Goal: Information Seeking & Learning: Learn about a topic

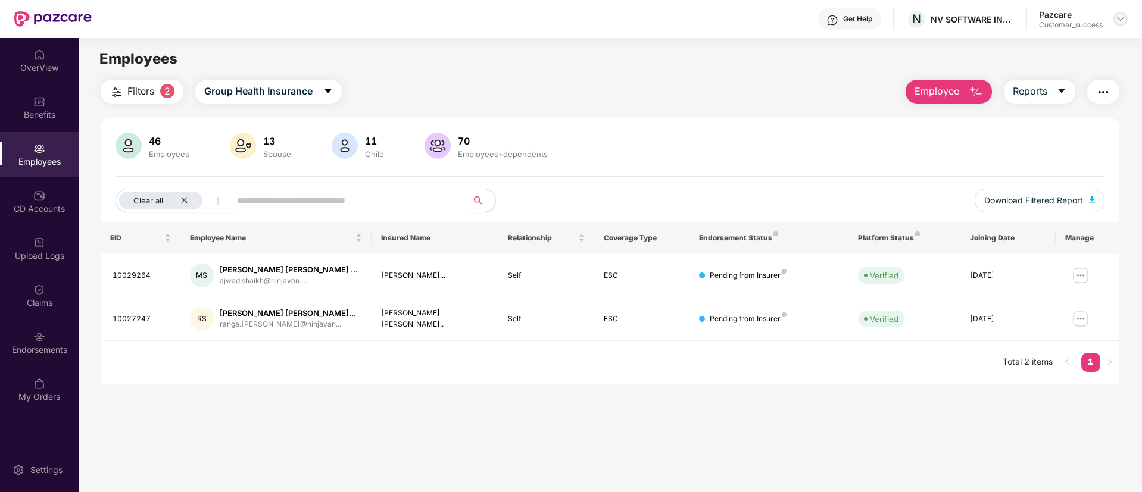
click at [1117, 24] on div at bounding box center [1120, 19] width 14 height 14
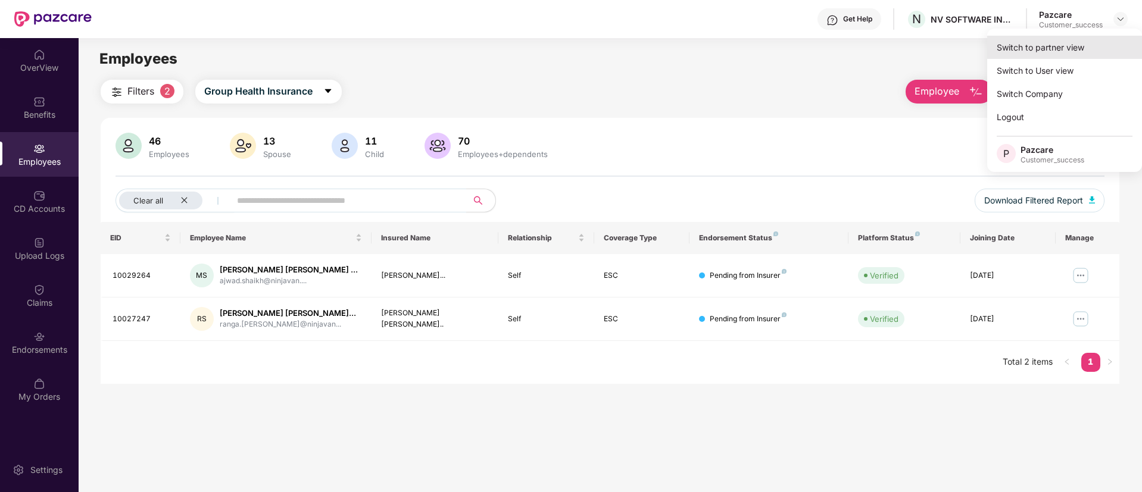
click at [1096, 52] on div "Switch to partner view" at bounding box center [1064, 47] width 155 height 23
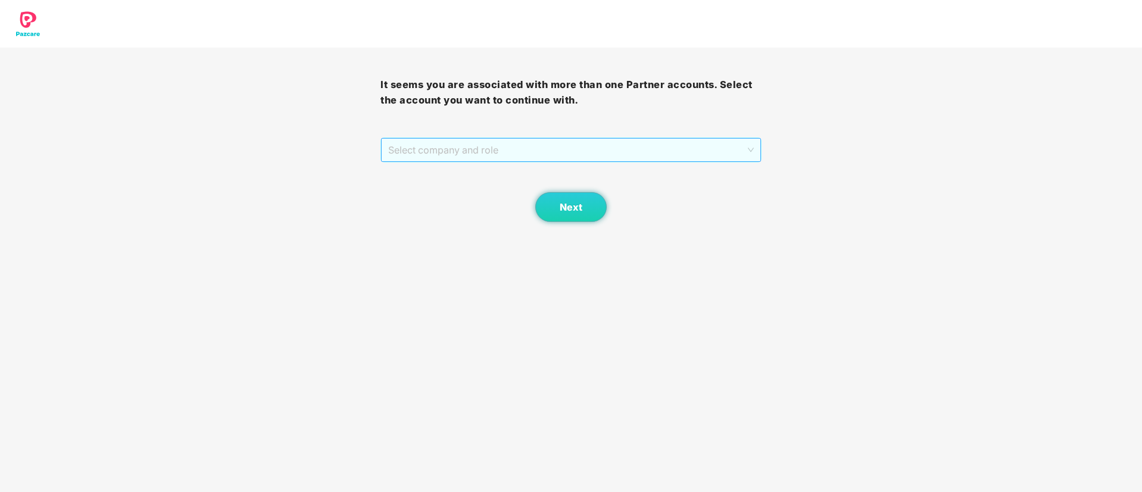
click at [633, 159] on span "Select company and role" at bounding box center [570, 150] width 365 height 23
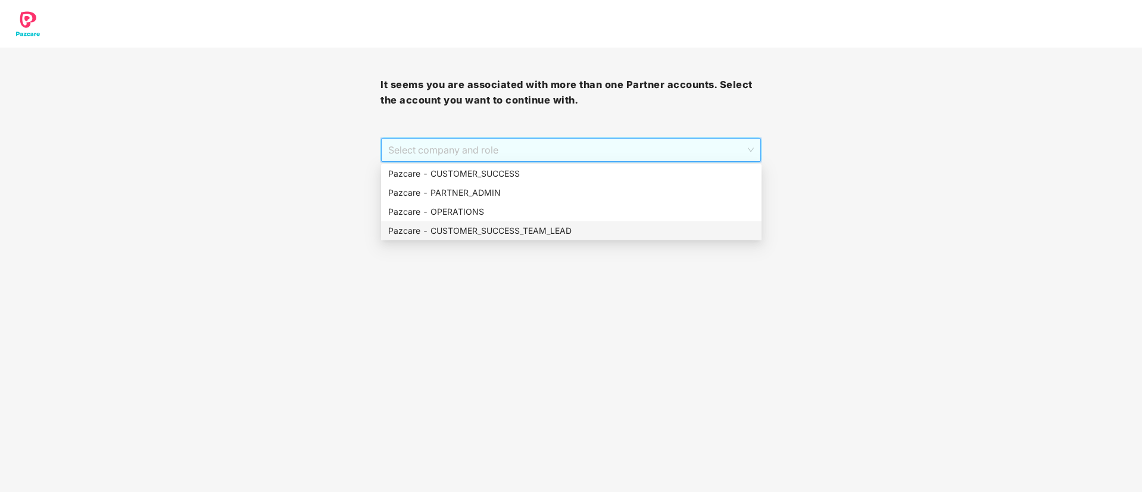
click at [616, 230] on div "Pazcare - CUSTOMER_SUCCESS_TEAM_LEAD" at bounding box center [571, 230] width 366 height 13
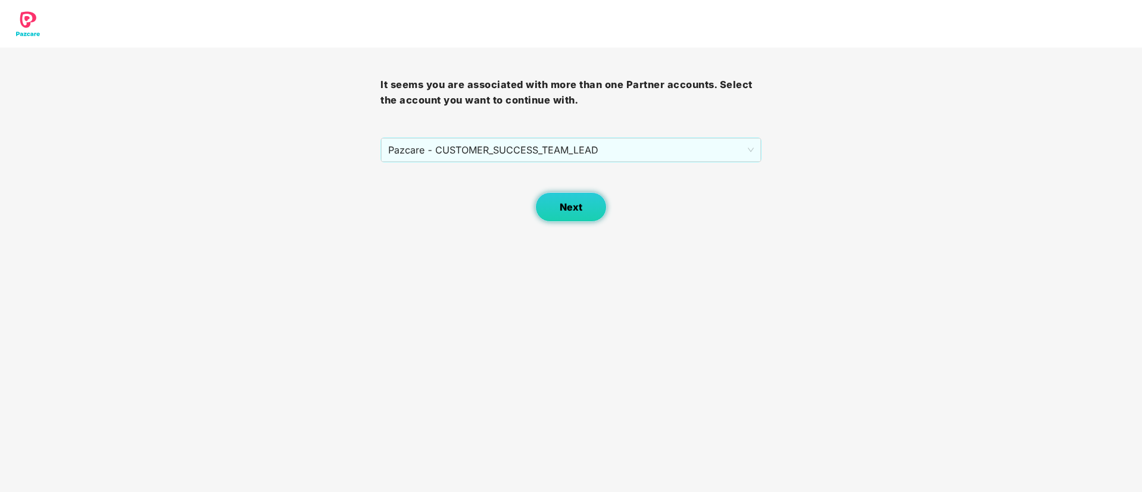
click at [586, 195] on button "Next" at bounding box center [570, 207] width 71 height 30
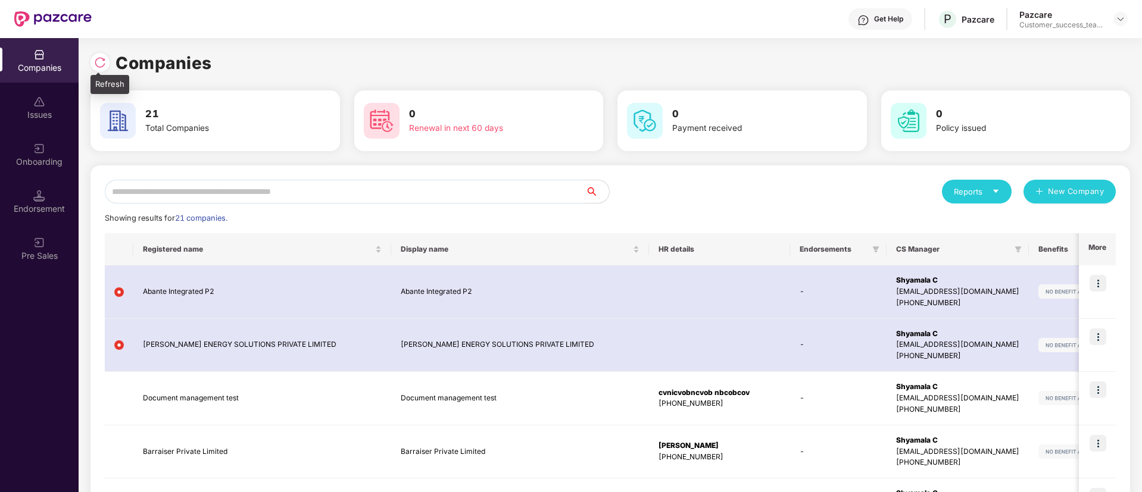
click at [101, 62] on img at bounding box center [100, 63] width 12 height 12
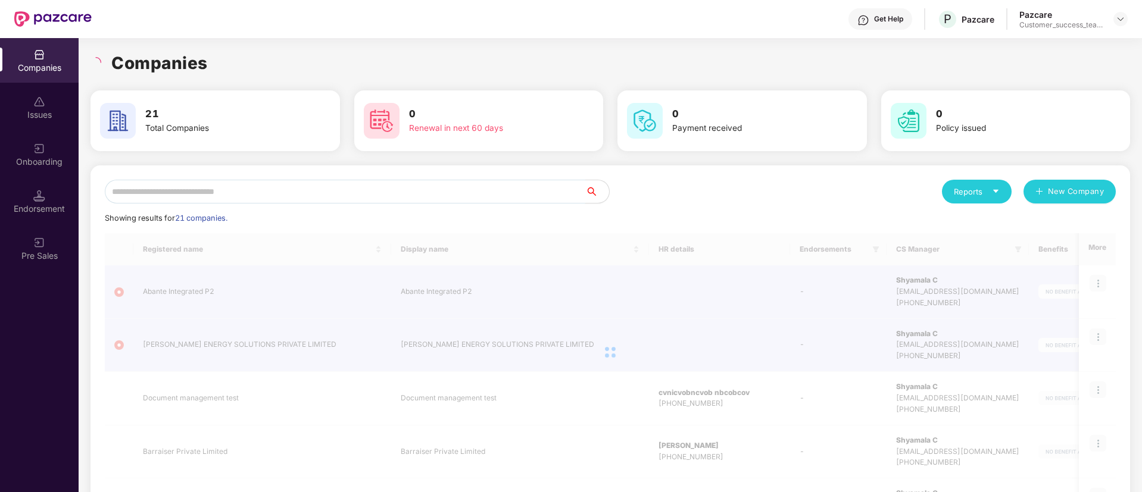
click at [230, 183] on input "text" at bounding box center [345, 192] width 480 height 24
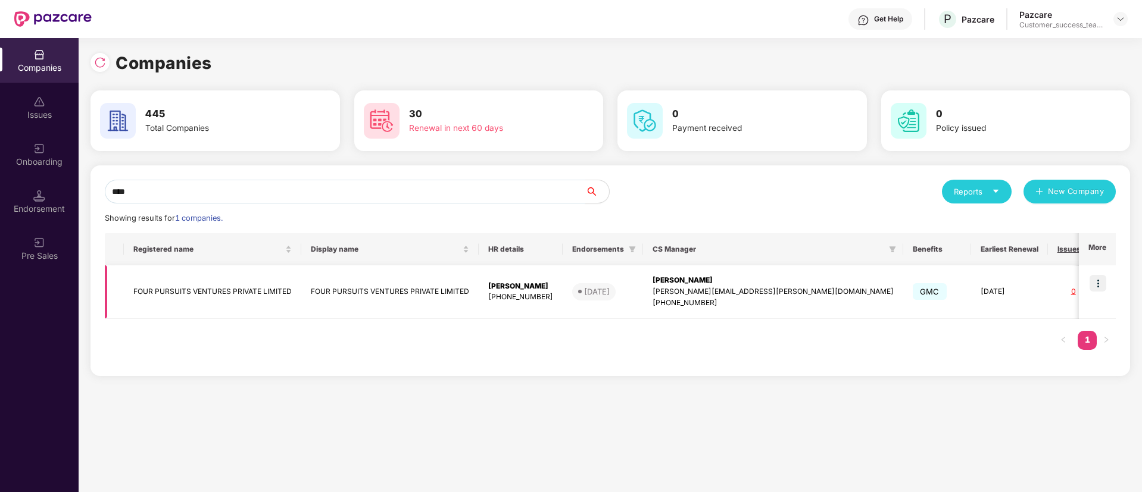
type input "****"
click at [1100, 286] on img at bounding box center [1097, 283] width 17 height 17
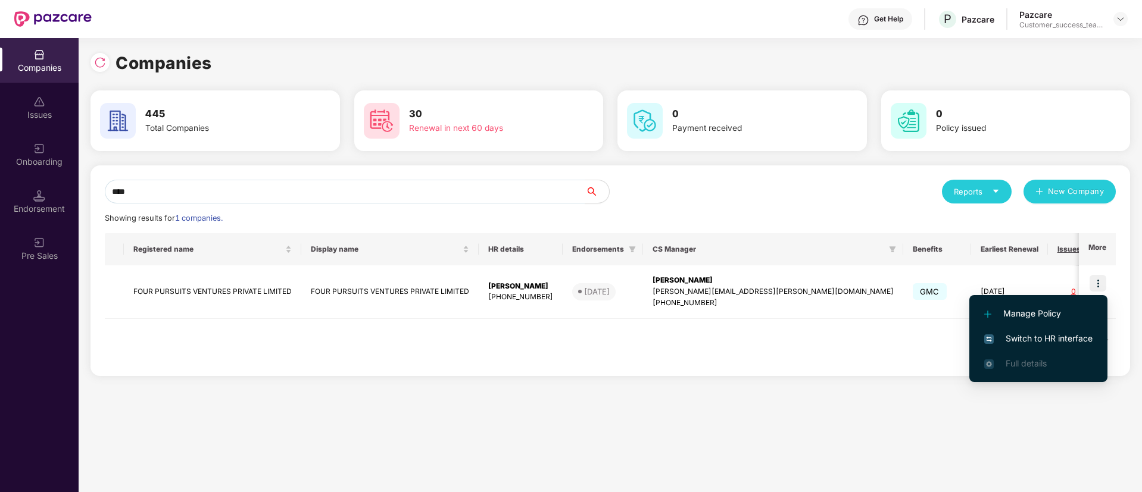
click at [1072, 332] on span "Switch to HR interface" at bounding box center [1038, 338] width 108 height 13
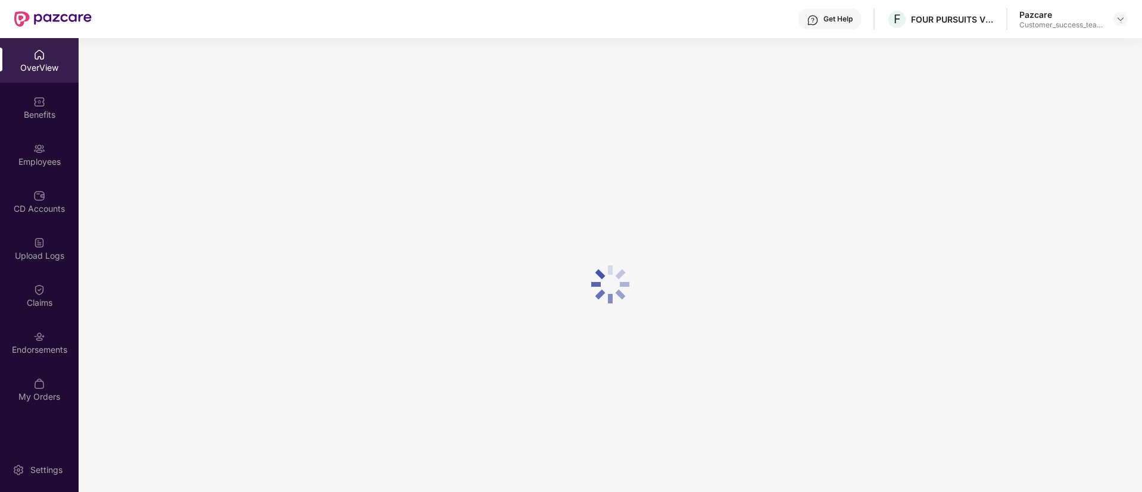
click at [40, 163] on div "Employees" at bounding box center [39, 162] width 79 height 12
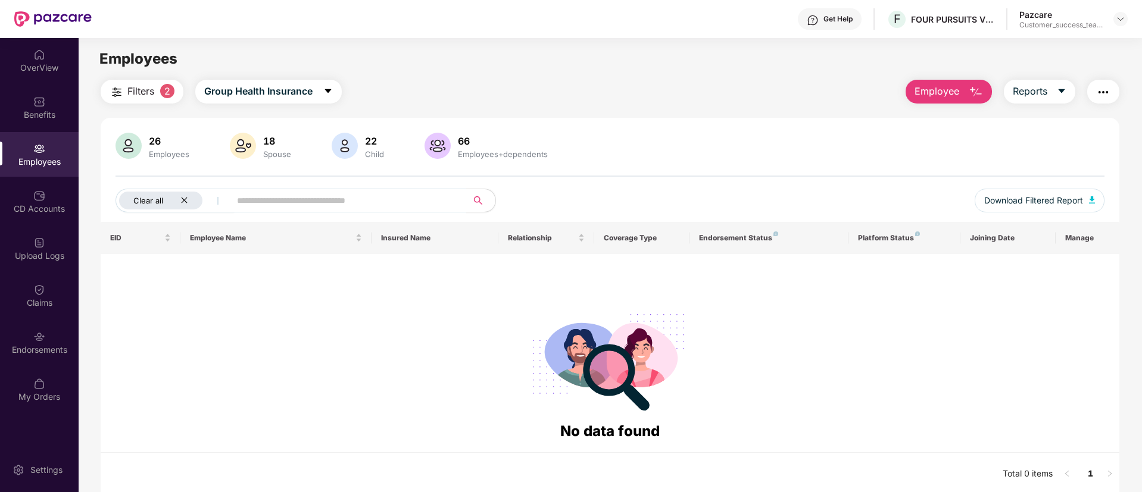
click at [186, 199] on icon "close" at bounding box center [184, 200] width 8 height 8
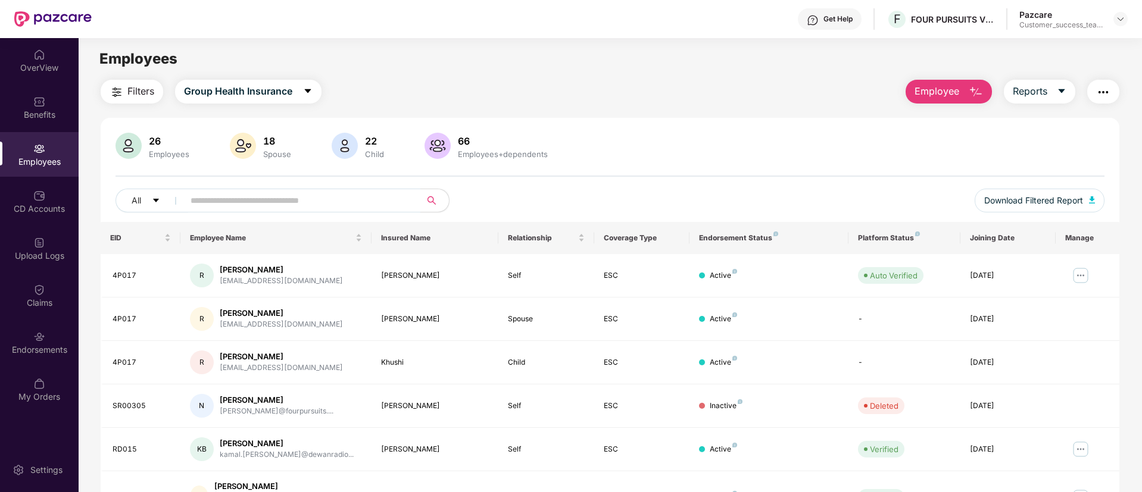
click at [210, 189] on span at bounding box center [298, 201] width 244 height 24
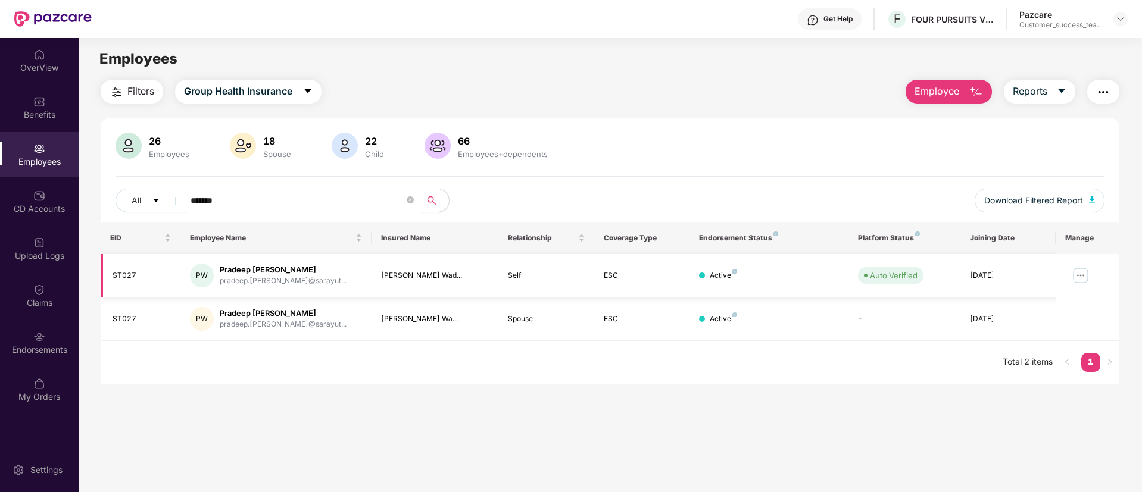
type input "*******"
click at [1083, 274] on img at bounding box center [1080, 275] width 19 height 19
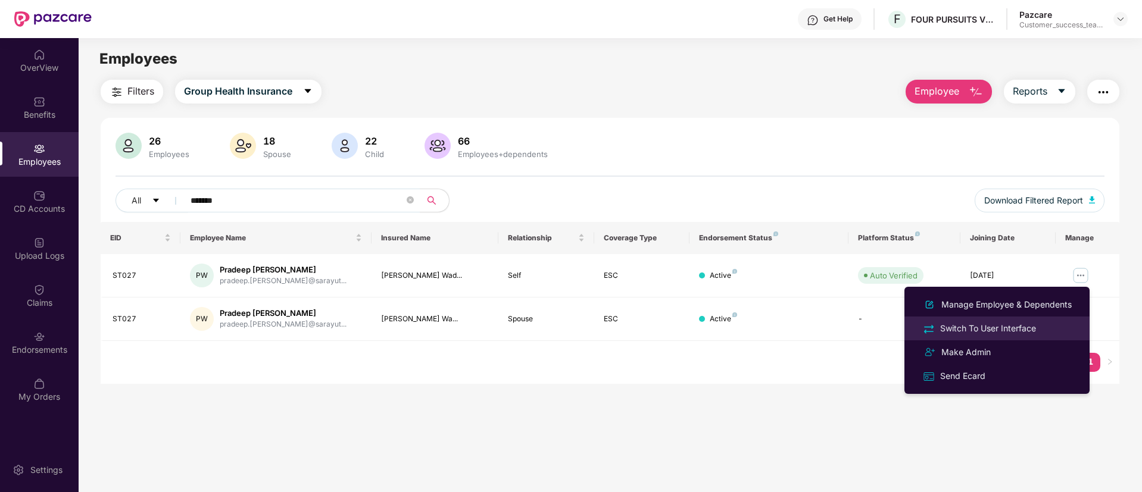
click at [1048, 333] on div "Switch To User Interface" at bounding box center [997, 328] width 154 height 14
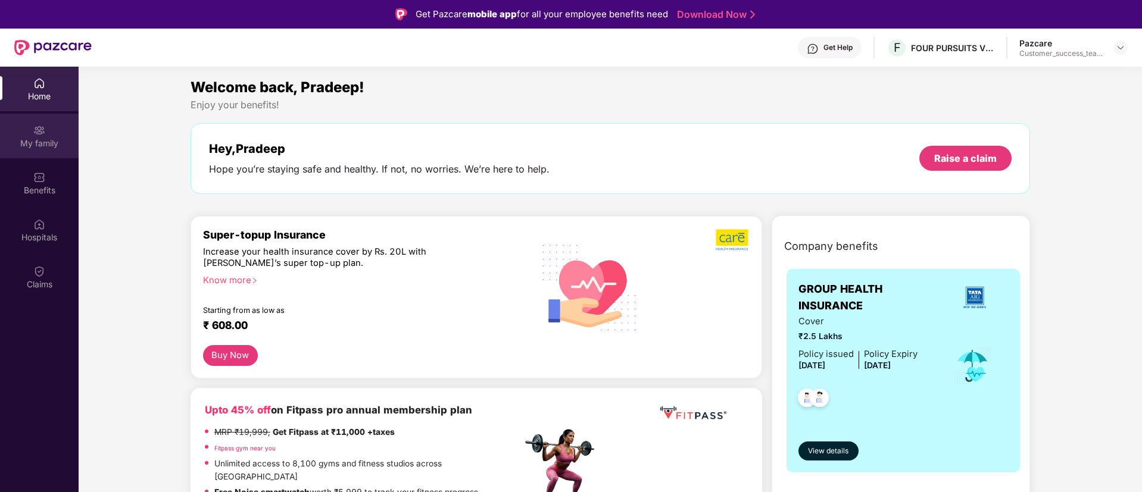
click at [38, 148] on div "My family" at bounding box center [39, 144] width 79 height 12
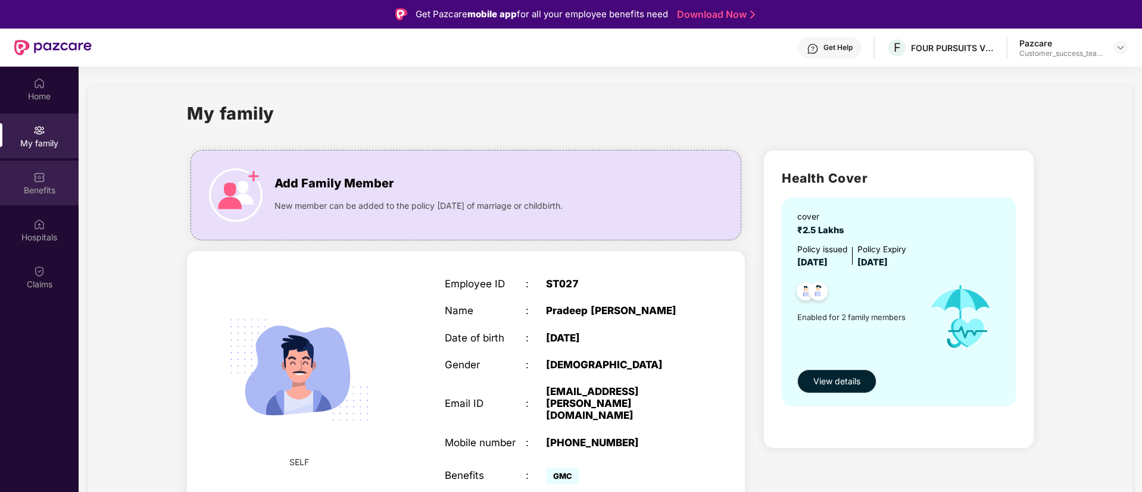
click at [37, 185] on div "Benefits" at bounding box center [39, 191] width 79 height 12
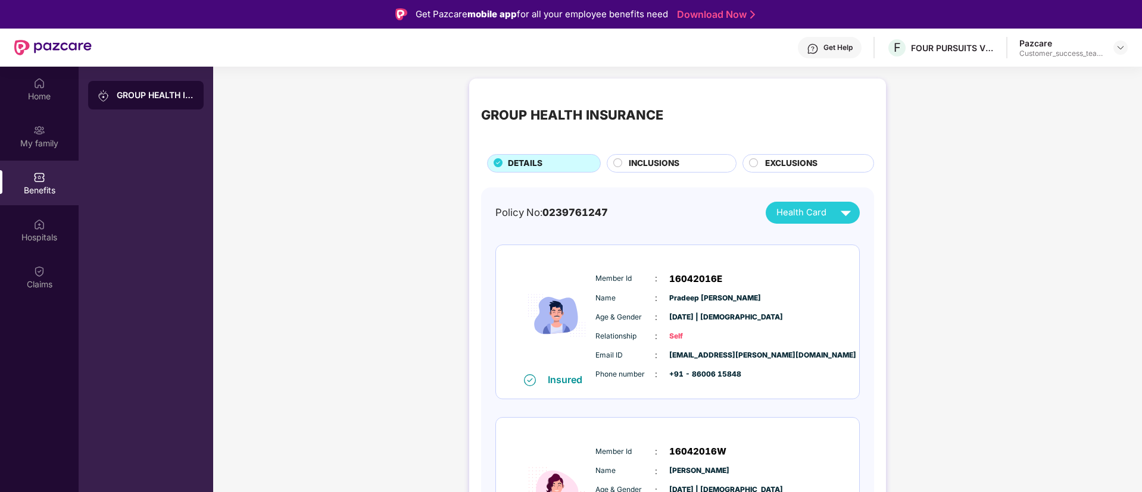
click at [644, 167] on span "INCLUSIONS" at bounding box center [654, 163] width 51 height 13
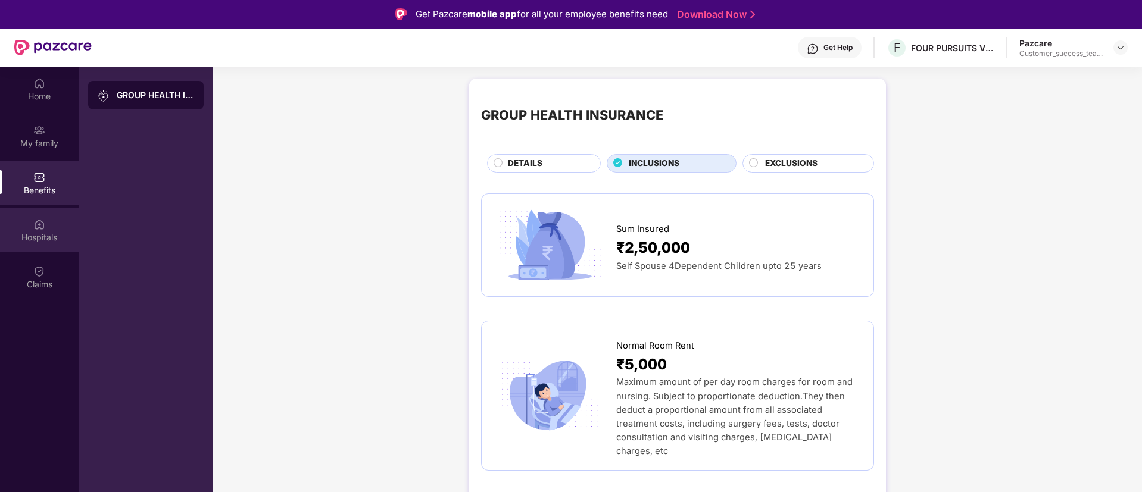
click at [36, 224] on img at bounding box center [39, 224] width 12 height 12
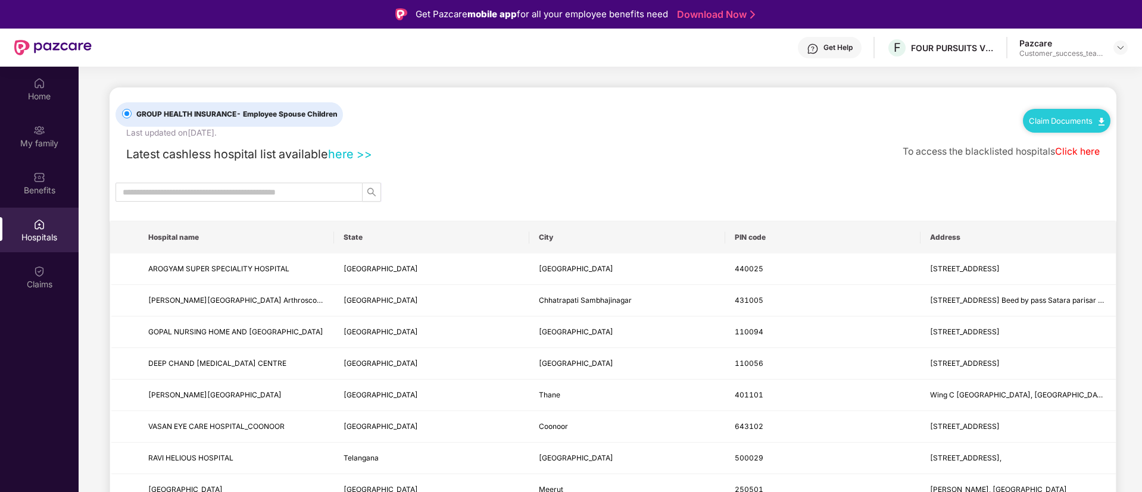
click at [348, 162] on div "Latest cashless hospital list available here >>" at bounding box center [243, 154] width 257 height 18
click at [349, 153] on link "here >>" at bounding box center [350, 154] width 44 height 14
